Goal: Task Accomplishment & Management: Use online tool/utility

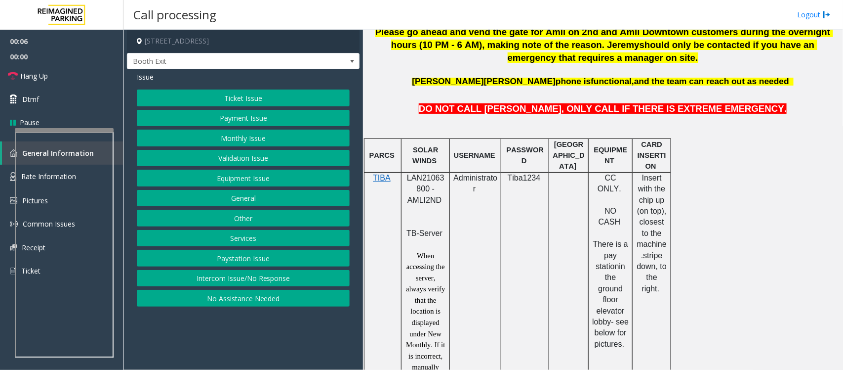
scroll to position [494, 0]
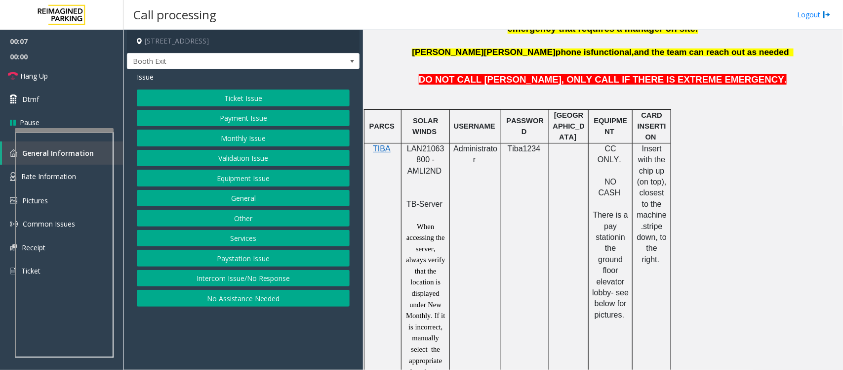
click at [277, 284] on button "Intercom Issue/No Response" at bounding box center [243, 278] width 213 height 17
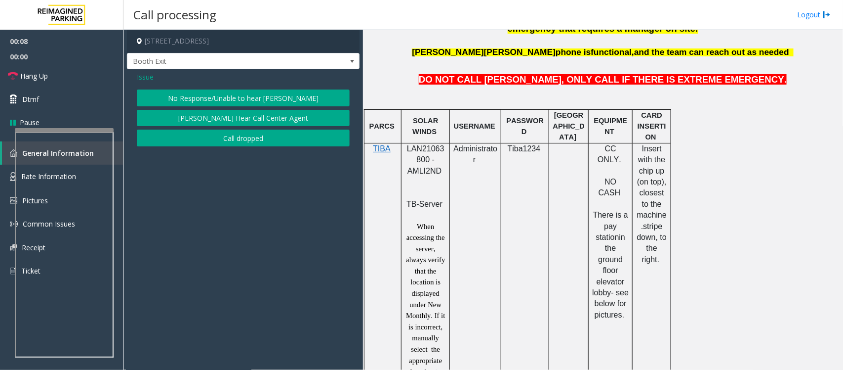
click at [257, 92] on button "No Response/Unable to hear [PERSON_NAME]" at bounding box center [243, 97] width 213 height 17
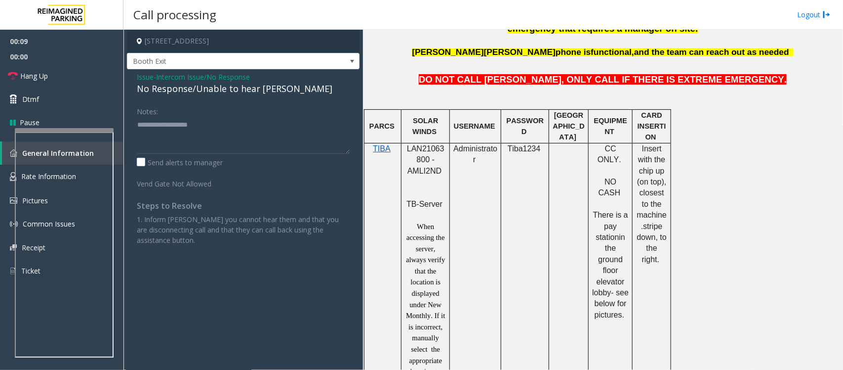
click at [213, 84] on div "No Response/Unable to hear [PERSON_NAME]" at bounding box center [243, 88] width 213 height 13
copy div "No Response/Unable to hear [PERSON_NAME]"
paste textarea "**********"
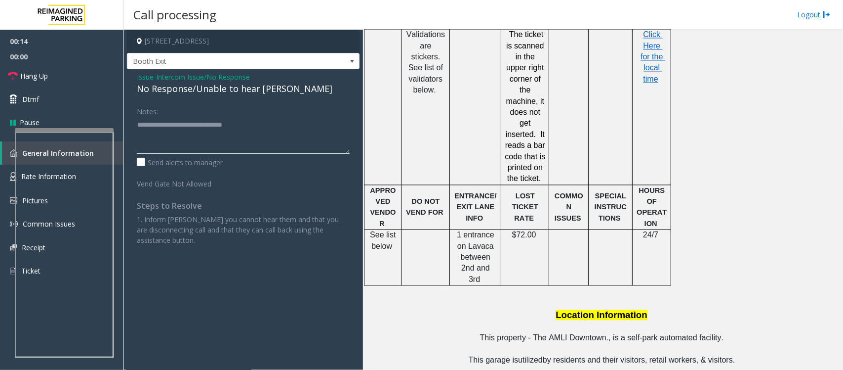
scroll to position [539, 0]
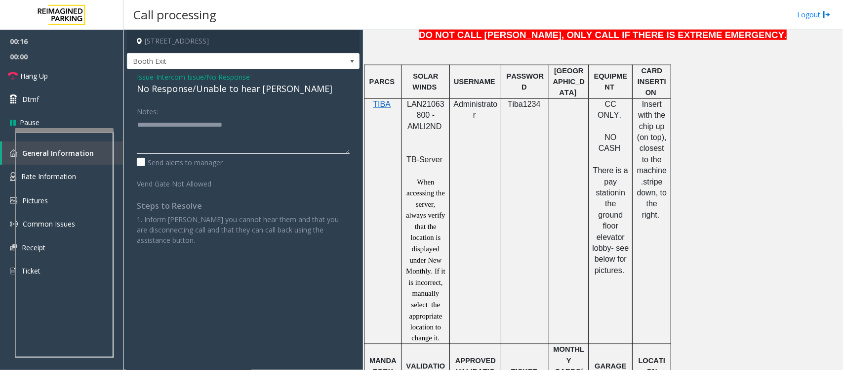
click at [83, 132] on div at bounding box center [64, 130] width 99 height 4
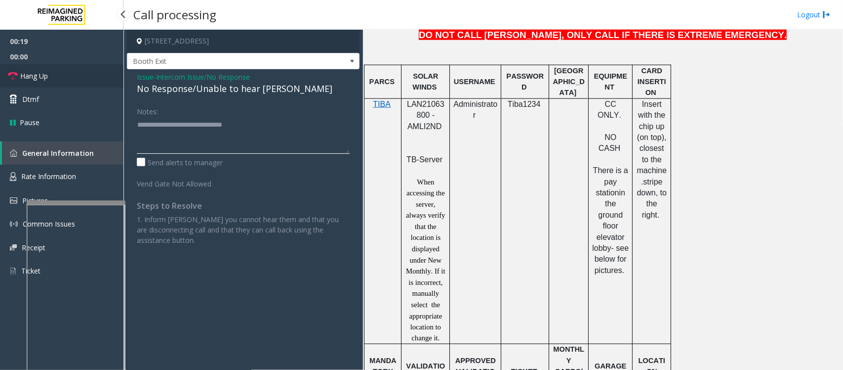
type textarea "**********"
click at [63, 76] on link "Hang Up" at bounding box center [62, 75] width 124 height 23
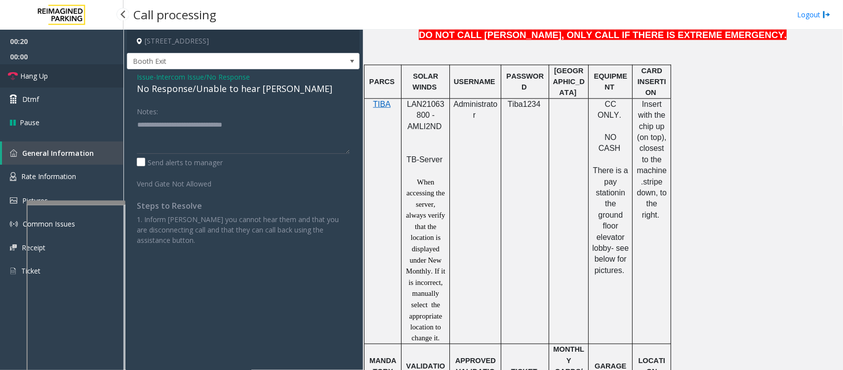
click at [63, 76] on link "Hang Up" at bounding box center [62, 75] width 124 height 23
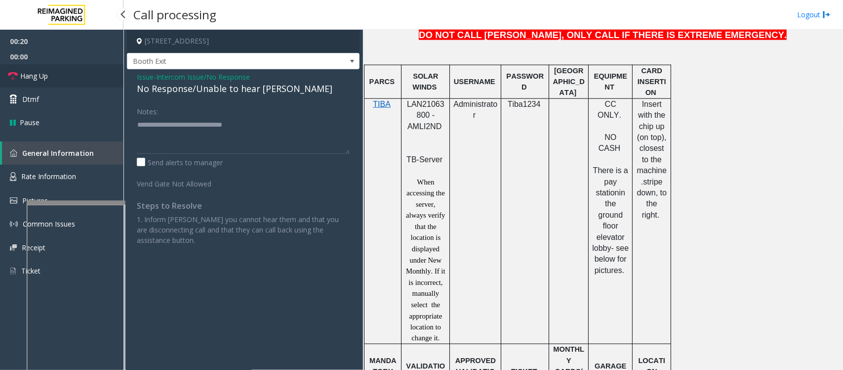
click at [63, 76] on link "Hang Up" at bounding box center [62, 75] width 124 height 23
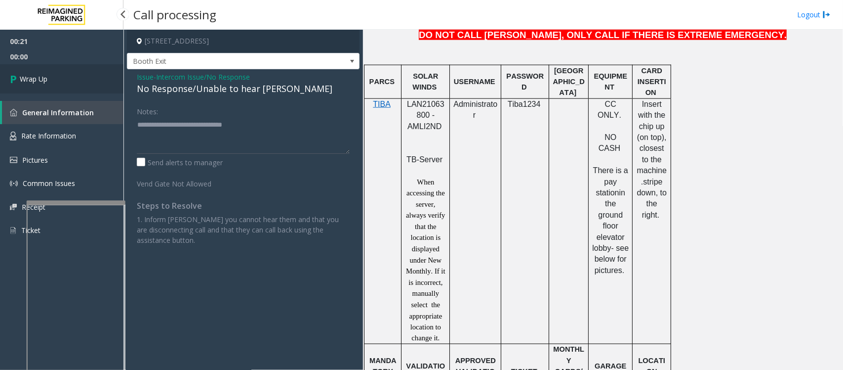
click at [63, 76] on link "Wrap Up" at bounding box center [62, 78] width 124 height 29
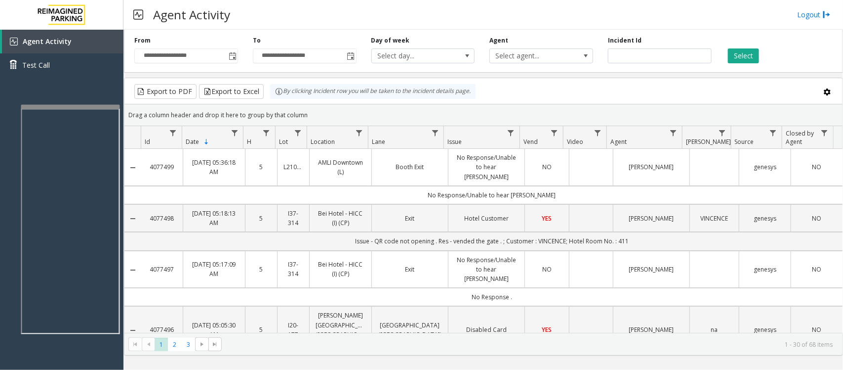
click at [65, 105] on div at bounding box center [70, 107] width 99 height 4
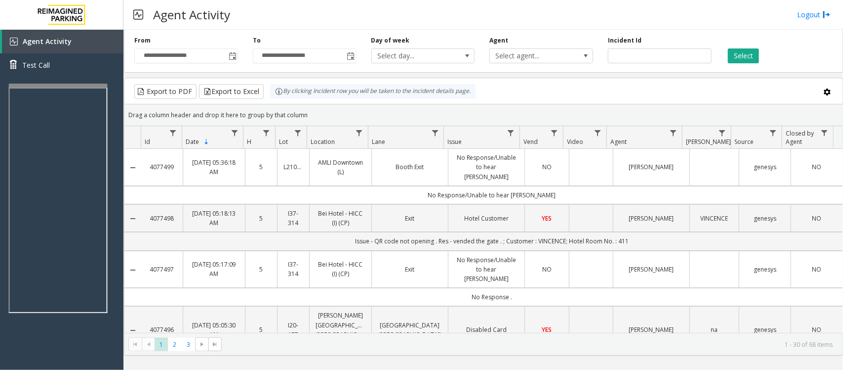
click at [70, 85] on div at bounding box center [58, 85] width 99 height 4
click at [538, 91] on div "Export to PDF Export to Excel By clicking Incident row you will be taken to the…" at bounding box center [484, 91] width 702 height 15
